Goal: Task Accomplishment & Management: Manage account settings

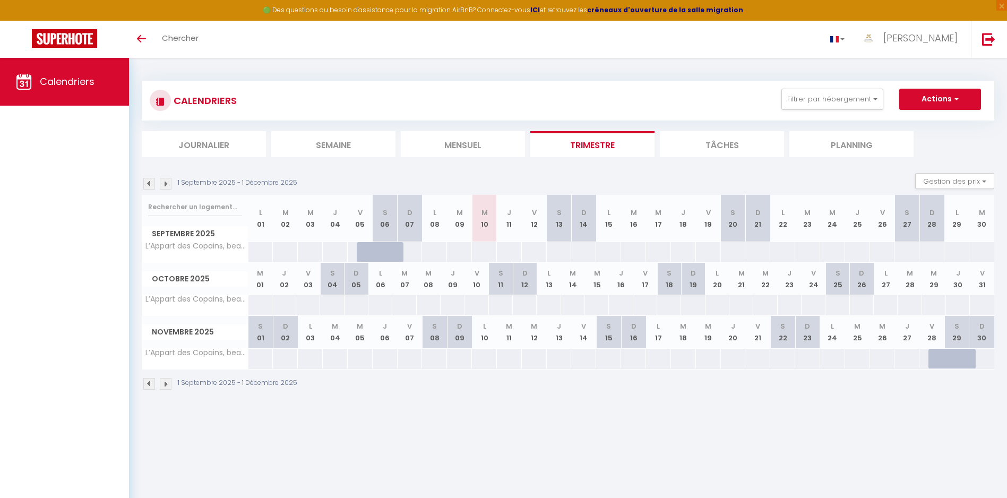
click at [166, 185] on img at bounding box center [166, 184] width 12 height 12
select select
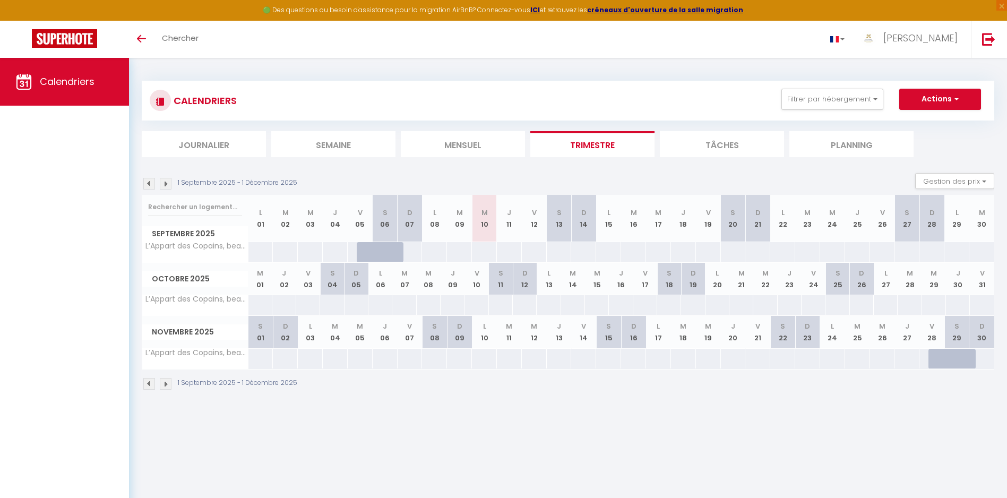
select select
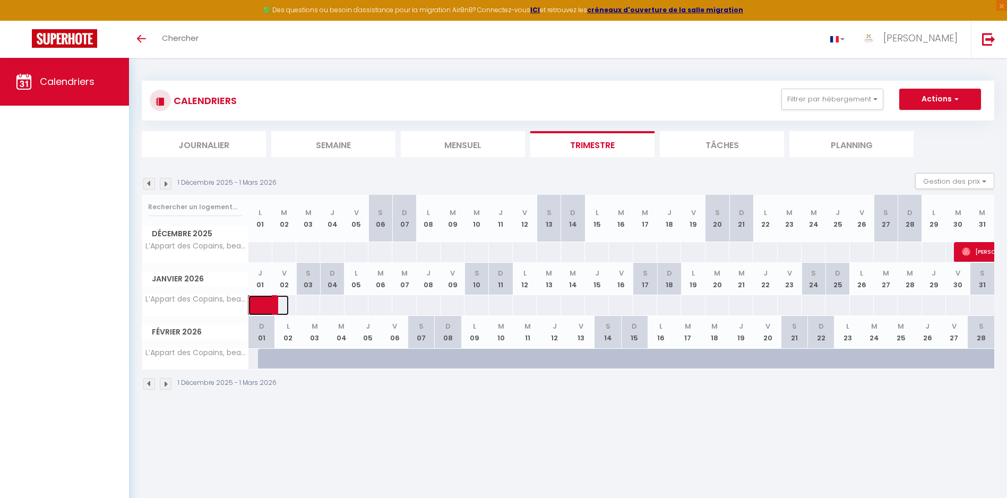
click at [267, 306] on span at bounding box center [276, 305] width 24 height 20
select select "OK"
select select "0"
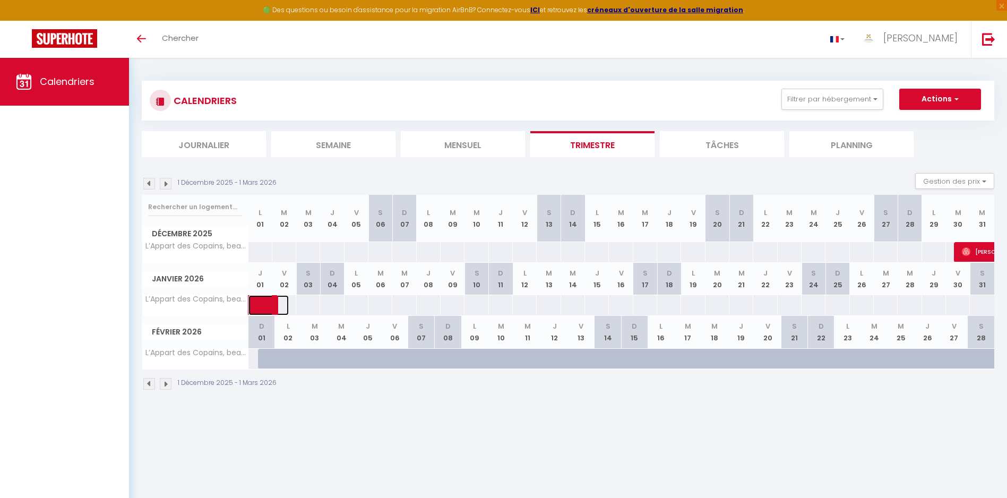
select select "1"
select select
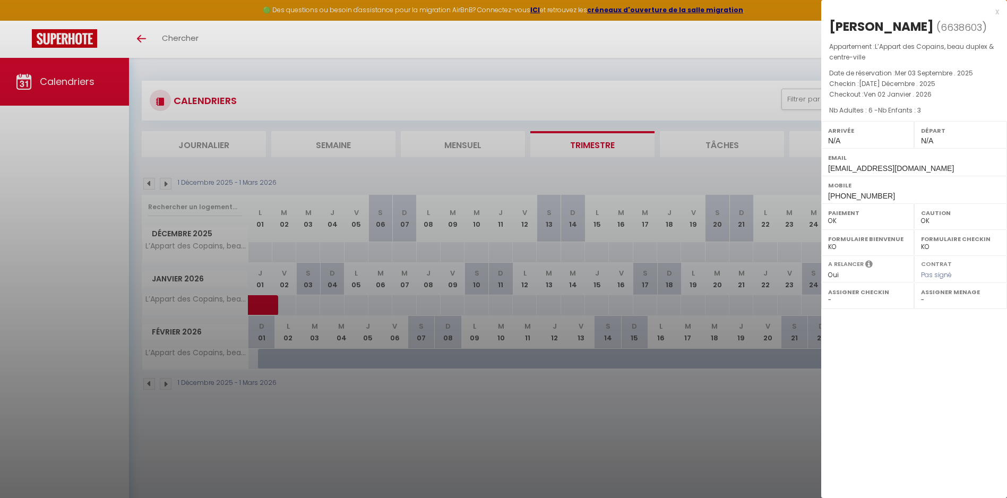
click at [854, 176] on div "Email [EMAIL_ADDRESS][DOMAIN_NAME]" at bounding box center [915, 162] width 186 height 28
drag, startPoint x: 854, startPoint y: 190, endPoint x: 859, endPoint y: 209, distance: 19.6
click at [859, 200] on span "[PHONE_NUMBER]" at bounding box center [861, 196] width 67 height 8
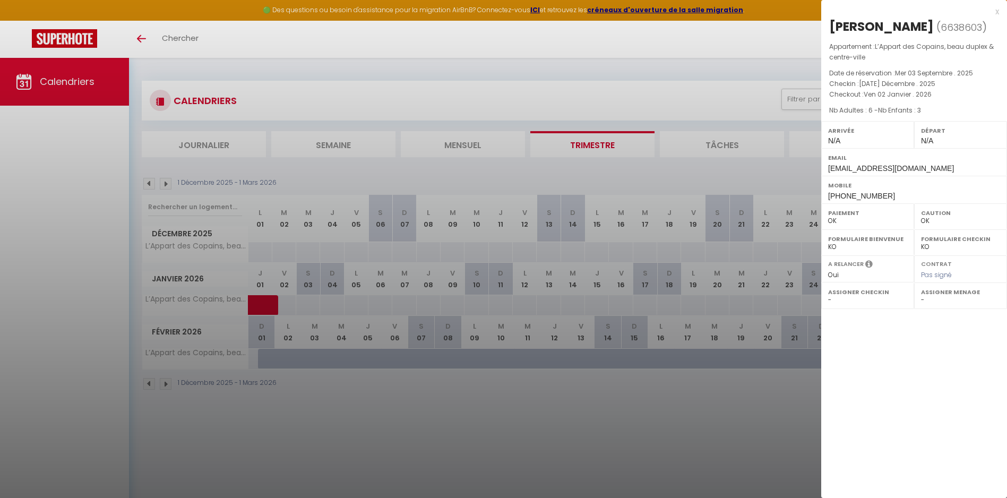
click at [1002, 6] on div "x [PERSON_NAME] ( 6638603 ) Appartement : L’Appart des Copains, beau duplex & c…" at bounding box center [915, 104] width 186 height 209
click at [1006, 8] on div "x [PERSON_NAME] ( 6638603 ) Appartement : L’Appart des Copains, beau duplex & c…" at bounding box center [915, 104] width 186 height 209
click at [997, 11] on div "x" at bounding box center [911, 11] width 178 height 13
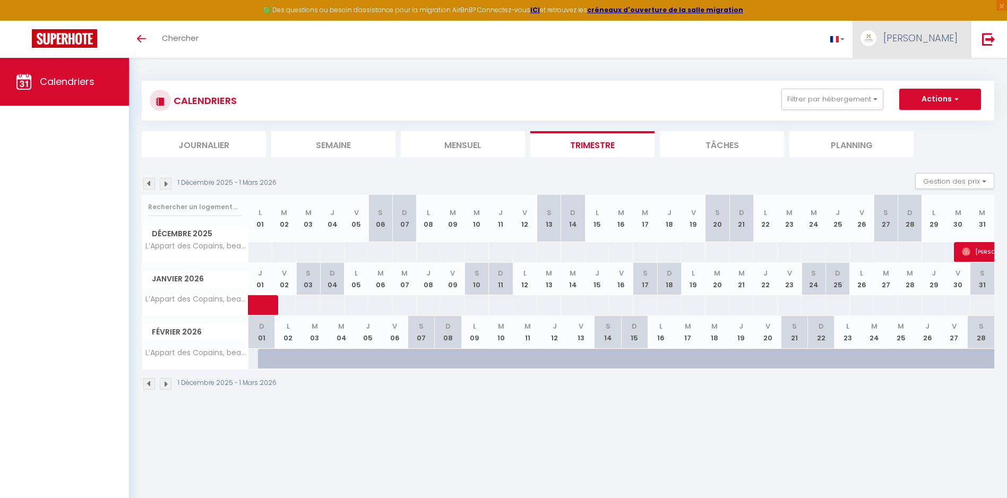
click at [936, 39] on span "[PERSON_NAME]" at bounding box center [921, 37] width 74 height 13
click at [916, 77] on link "Paramètres" at bounding box center [928, 74] width 79 height 18
select select "28"
select select "fr"
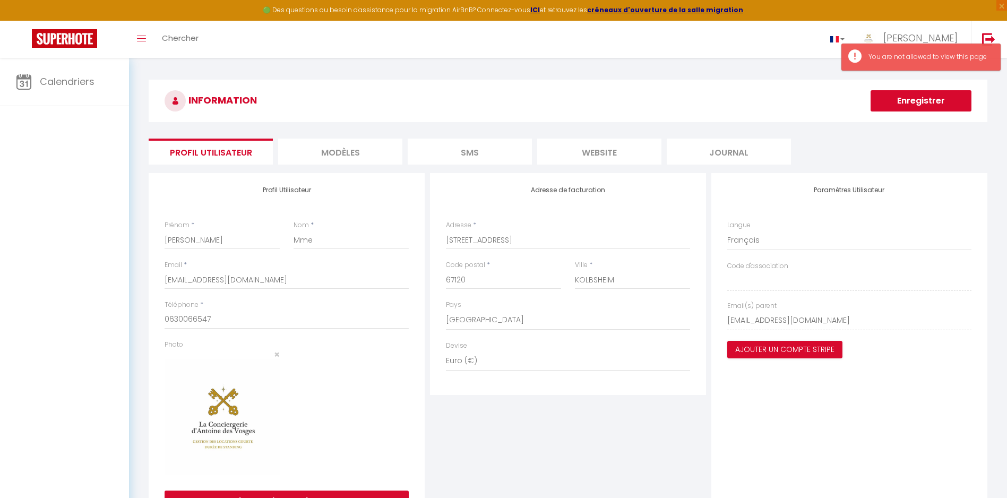
click at [745, 148] on li "Journal" at bounding box center [729, 152] width 124 height 26
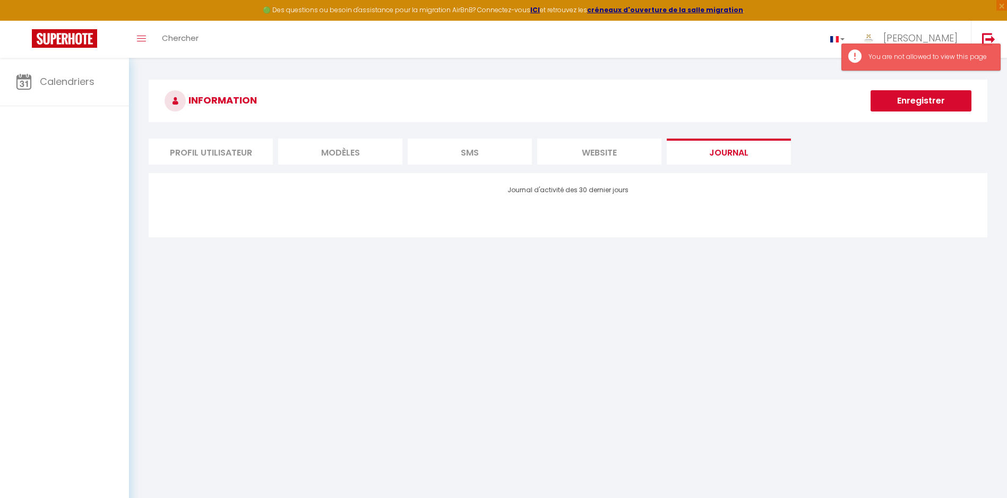
click at [586, 155] on li "website" at bounding box center [599, 152] width 124 height 26
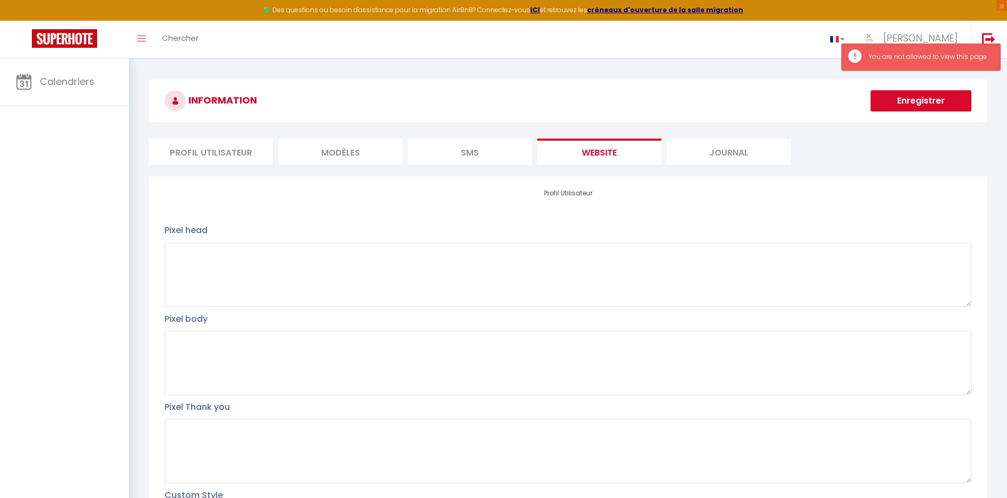
click at [478, 155] on li "SMS" at bounding box center [470, 152] width 124 height 26
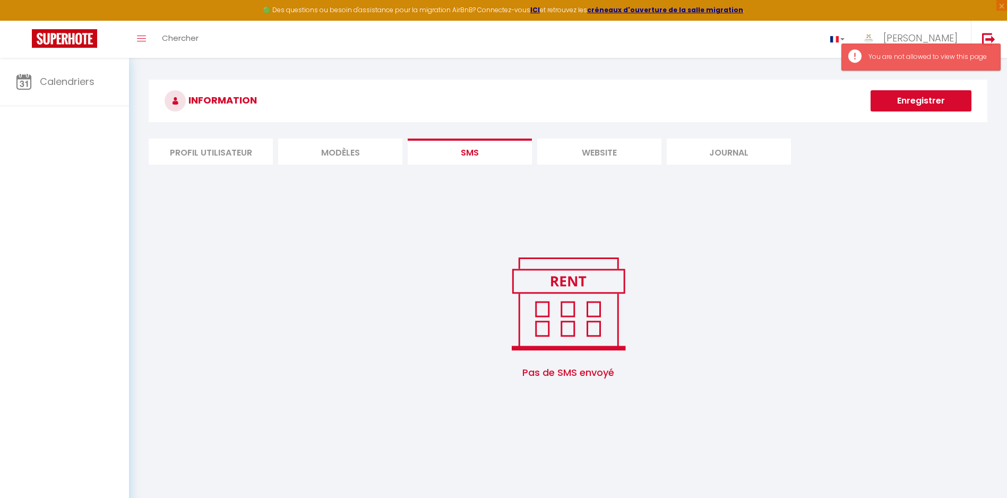
click at [311, 150] on li "MODÈLES" at bounding box center [340, 152] width 124 height 26
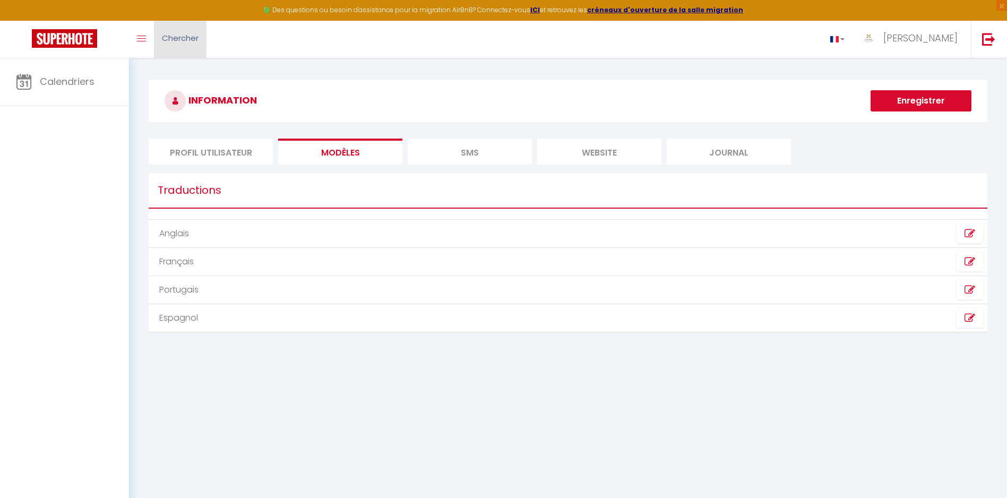
click at [160, 44] on link "Chercher" at bounding box center [180, 39] width 53 height 37
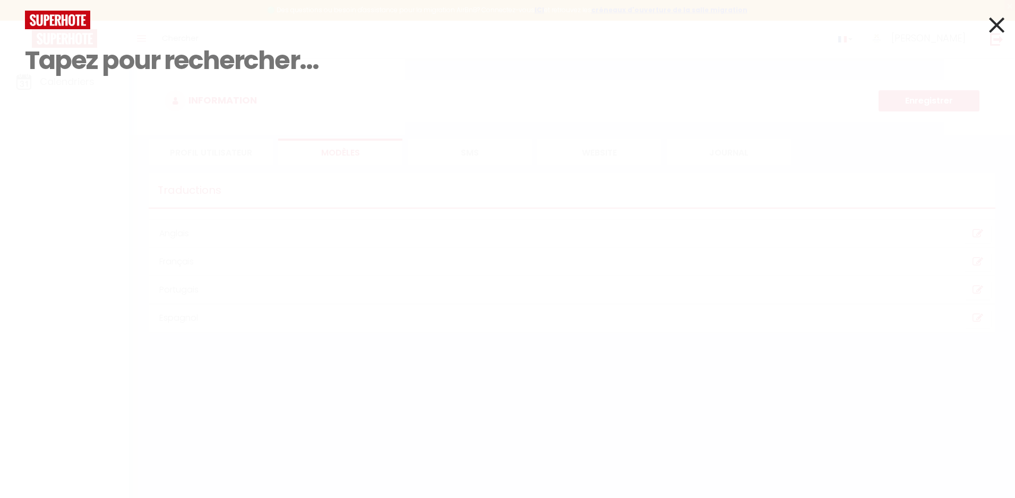
click at [999, 20] on icon at bounding box center [996, 25] width 15 height 27
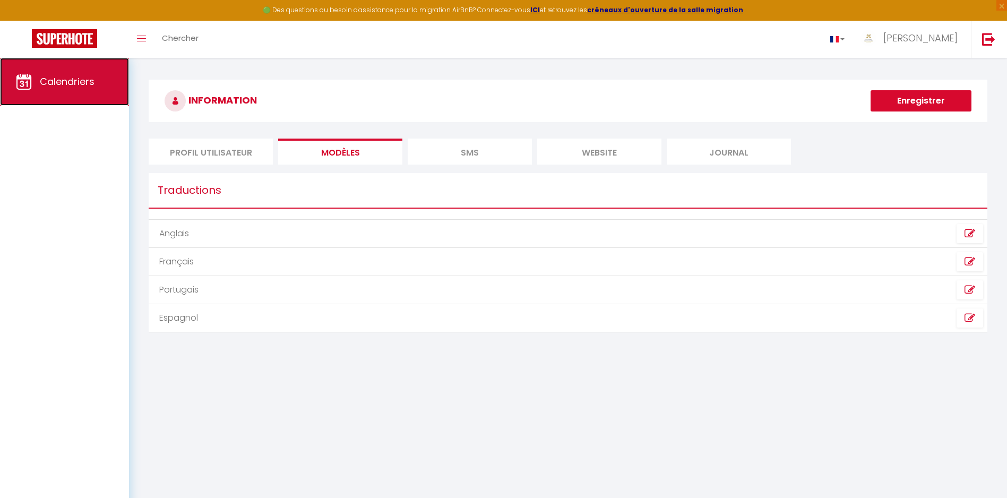
click at [59, 76] on span "Calendriers" at bounding box center [67, 81] width 55 height 13
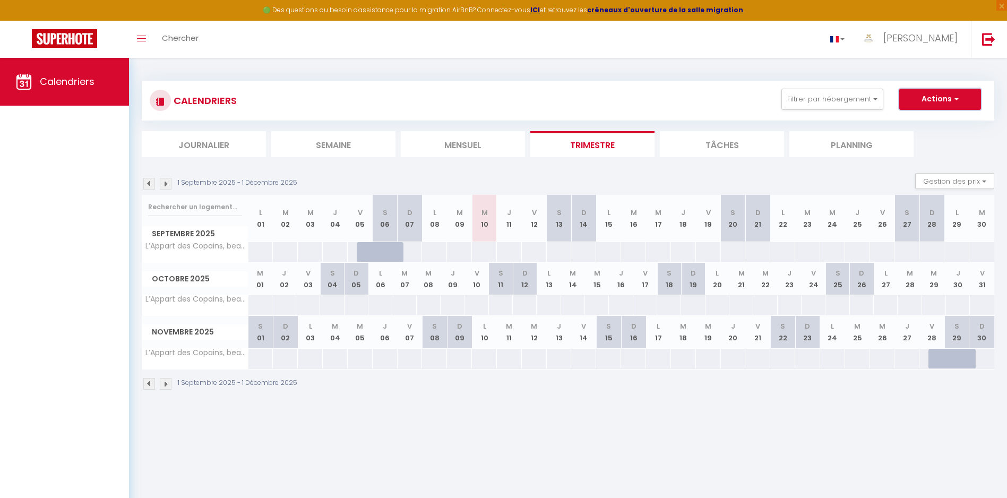
click at [940, 107] on button "Actions" at bounding box center [941, 99] width 82 height 21
click at [943, 138] on link "Exporter les réservations" at bounding box center [929, 140] width 92 height 16
type input "[EMAIL_ADDRESS][DOMAIN_NAME]"
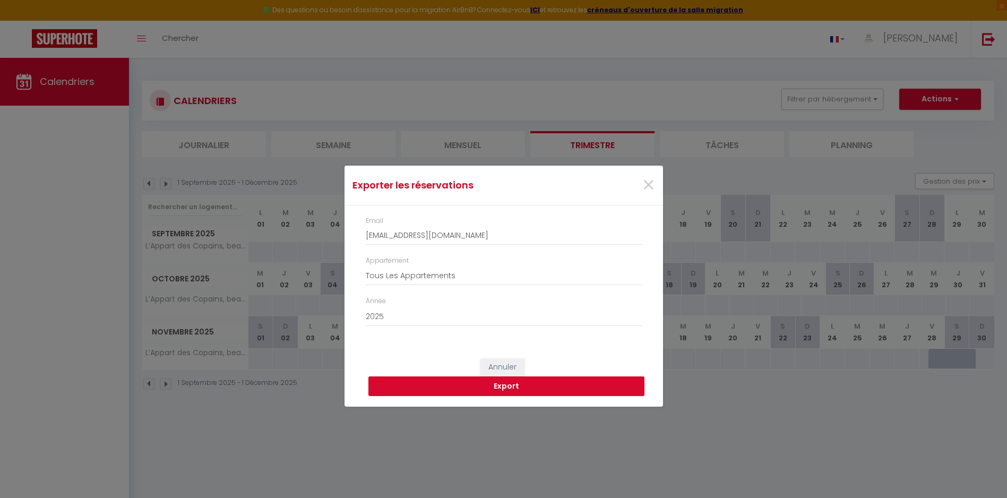
click at [451, 391] on button "Export" at bounding box center [507, 387] width 276 height 20
click at [645, 190] on span "×" at bounding box center [648, 185] width 13 height 32
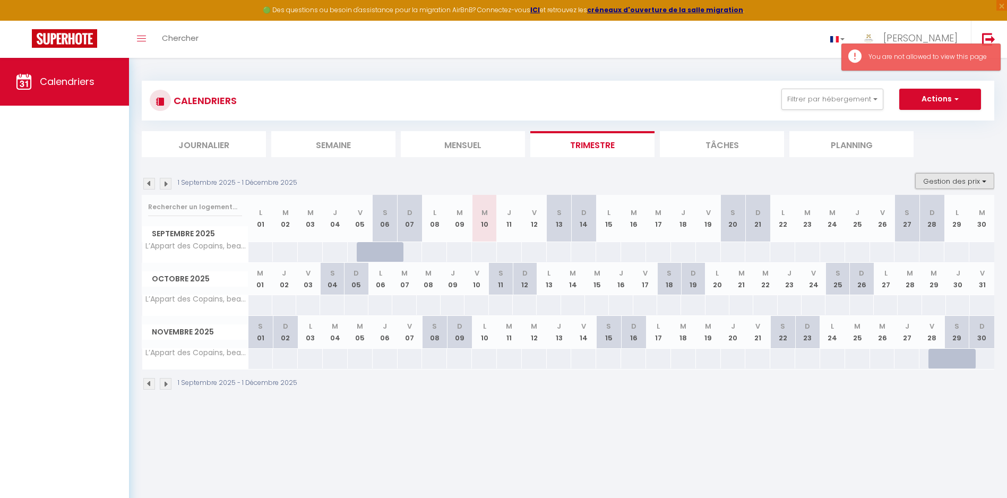
click at [961, 185] on button "Gestion des prix" at bounding box center [955, 181] width 79 height 16
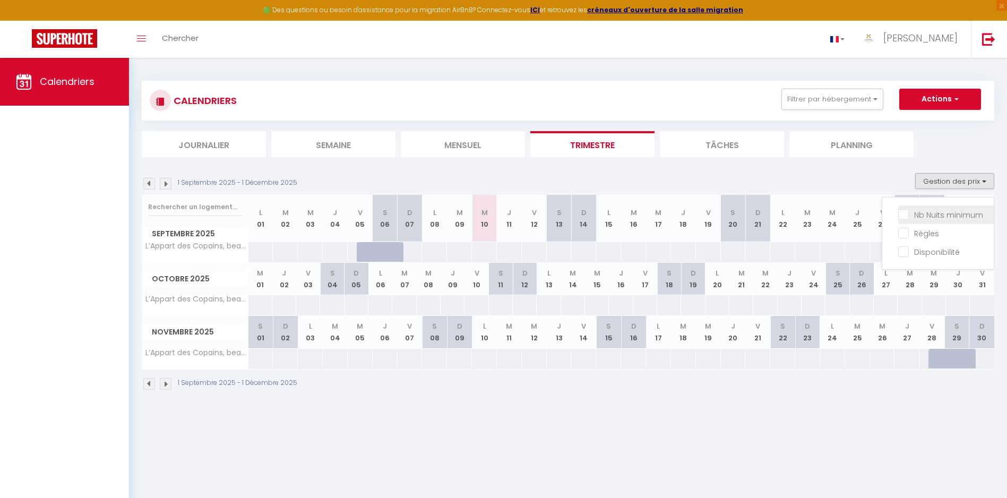
click at [956, 216] on input "Nb Nuits minimum" at bounding box center [947, 214] width 96 height 11
checkbox input "true"
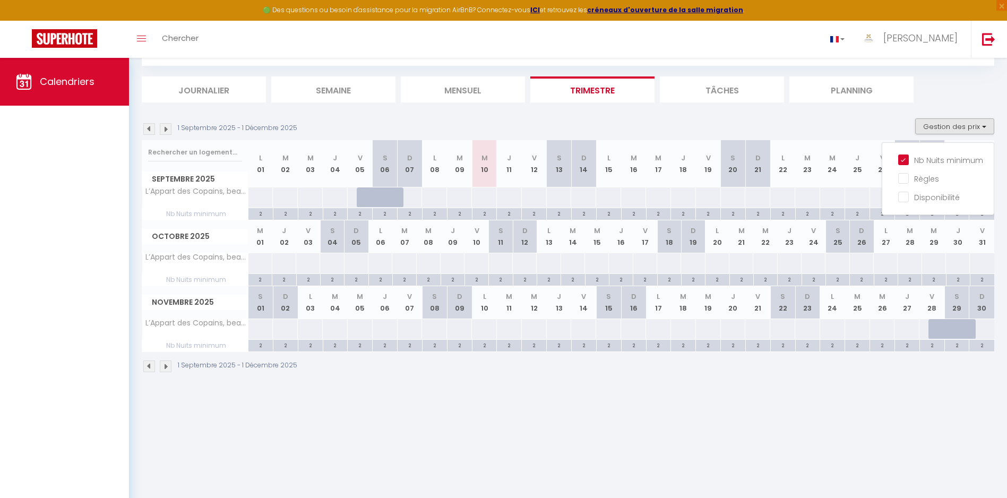
scroll to position [58, 0]
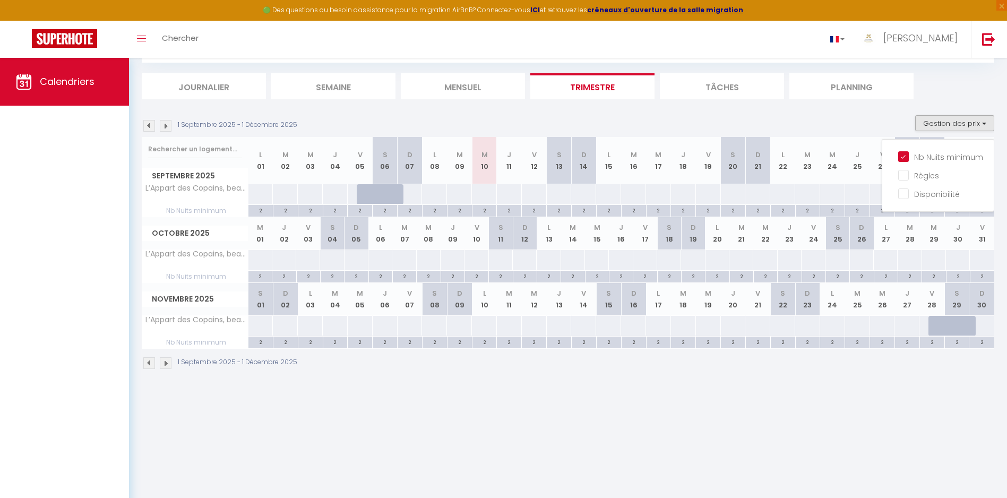
click at [877, 320] on div "160" at bounding box center [882, 326] width 25 height 20
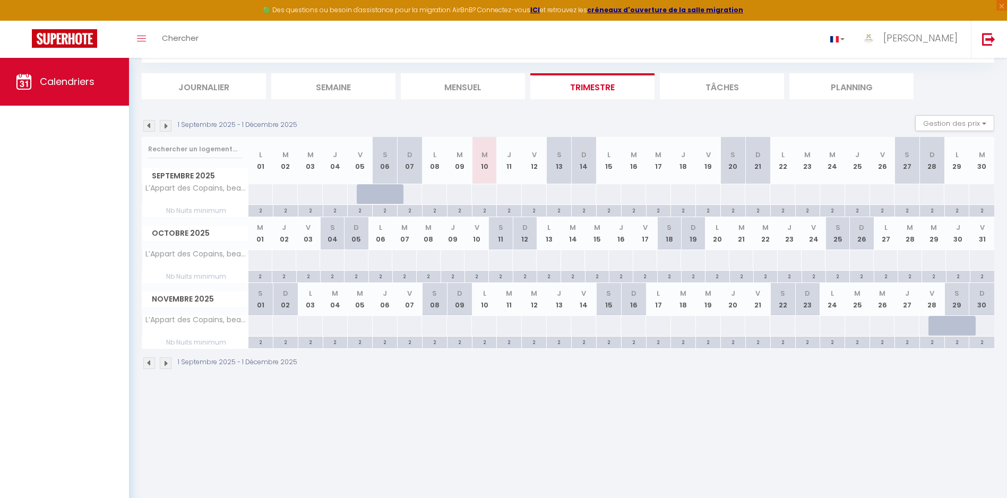
click at [874, 327] on div "160" at bounding box center [882, 326] width 25 height 20
click at [873, 327] on div "160" at bounding box center [882, 326] width 25 height 20
click at [954, 124] on button "Gestion des prix" at bounding box center [955, 123] width 79 height 16
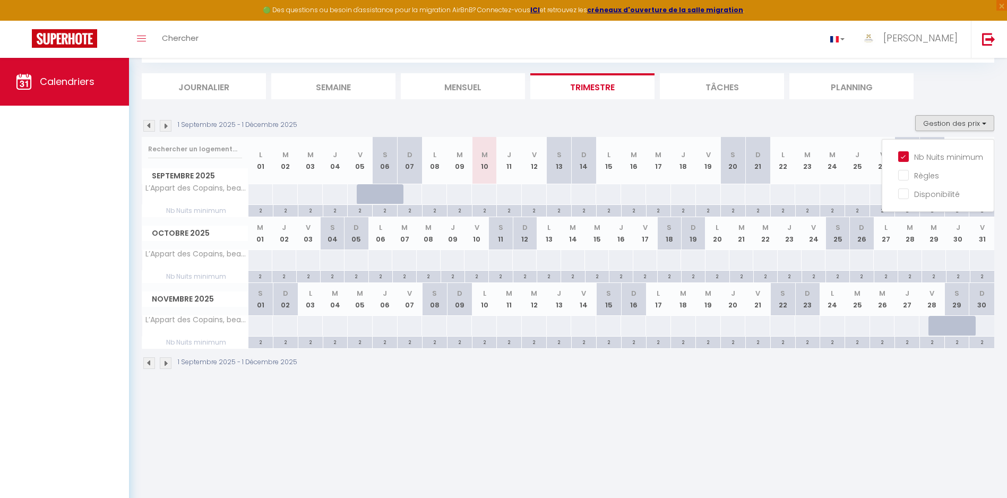
click at [542, 388] on div "CALENDRIERS Filtrer par hébergement Tous L’Appart des Copains, beau duplex & ce…" at bounding box center [568, 196] width 878 height 393
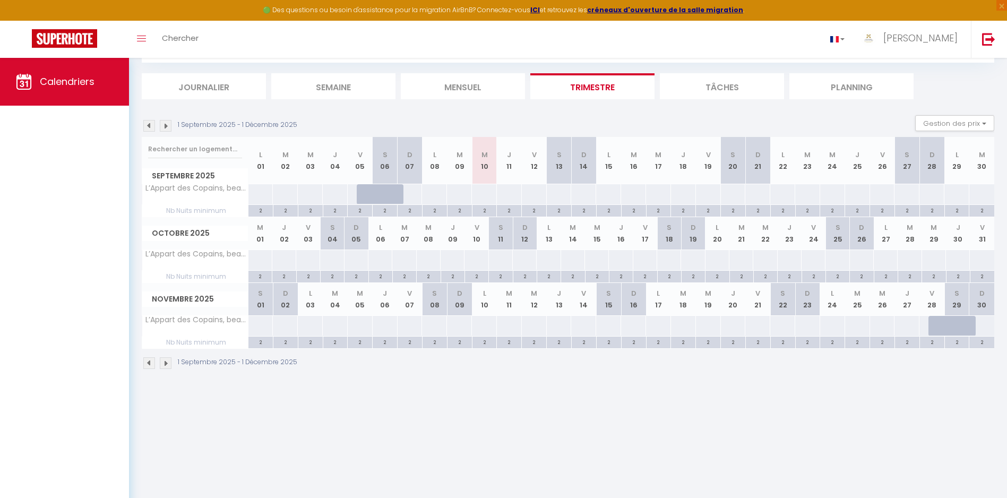
click at [164, 128] on img at bounding box center [166, 126] width 12 height 12
